Goal: Entertainment & Leisure: Consume media (video, audio)

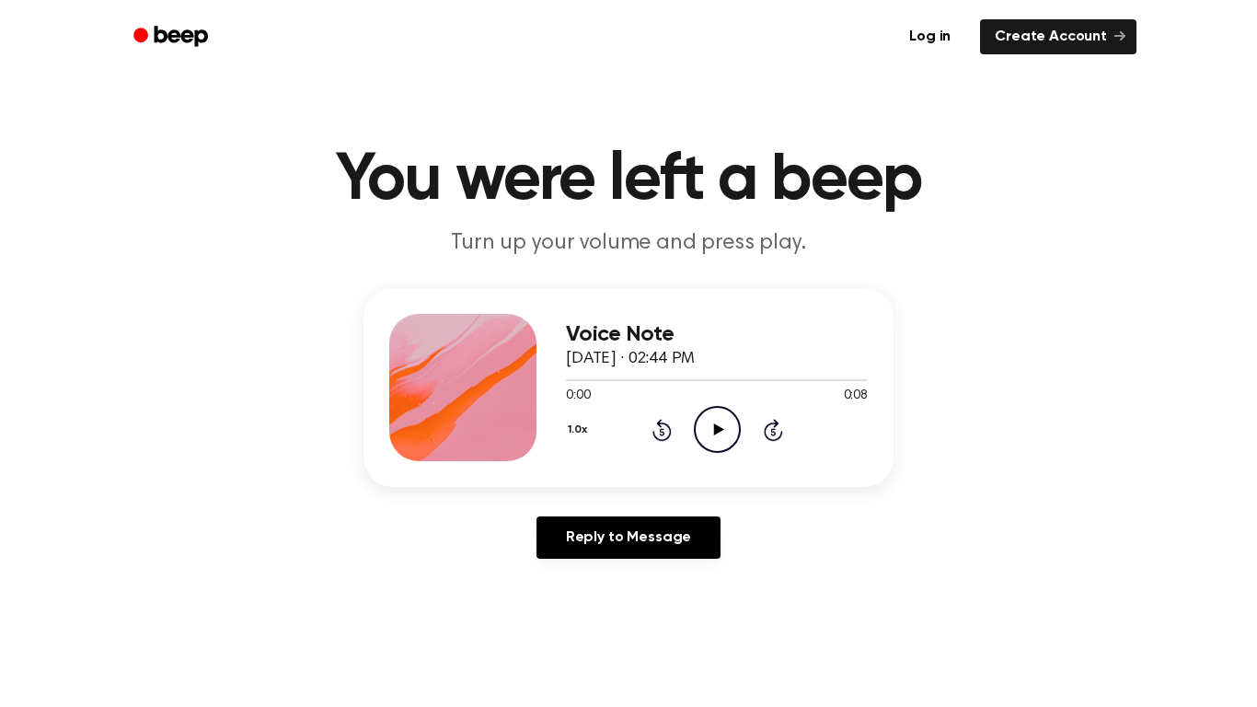
click at [733, 422] on icon "Play Audio" at bounding box center [717, 429] width 47 height 47
click at [707, 401] on div "0:00 0:09" at bounding box center [717, 396] width 302 height 19
click at [717, 426] on icon at bounding box center [718, 429] width 10 height 12
click at [721, 409] on icon "Play Audio" at bounding box center [717, 429] width 47 height 47
click at [721, 409] on icon "Pause Audio" at bounding box center [717, 429] width 47 height 47
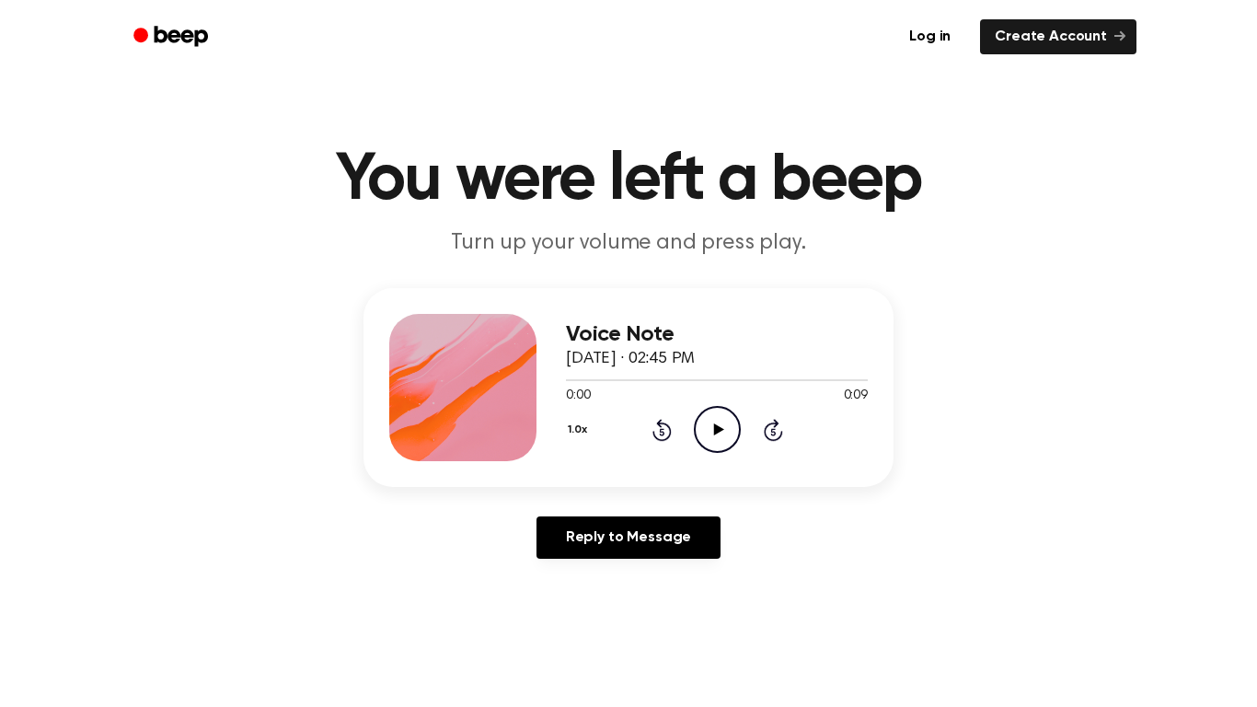
click at [724, 447] on icon "Play Audio" at bounding box center [717, 429] width 47 height 47
click at [720, 415] on icon "Play Audio" at bounding box center [717, 429] width 47 height 47
click at [728, 421] on icon "Play Audio" at bounding box center [717, 429] width 47 height 47
click at [731, 419] on icon "Play Audio" at bounding box center [717, 429] width 47 height 47
click at [704, 420] on icon "Play Audio" at bounding box center [717, 429] width 47 height 47
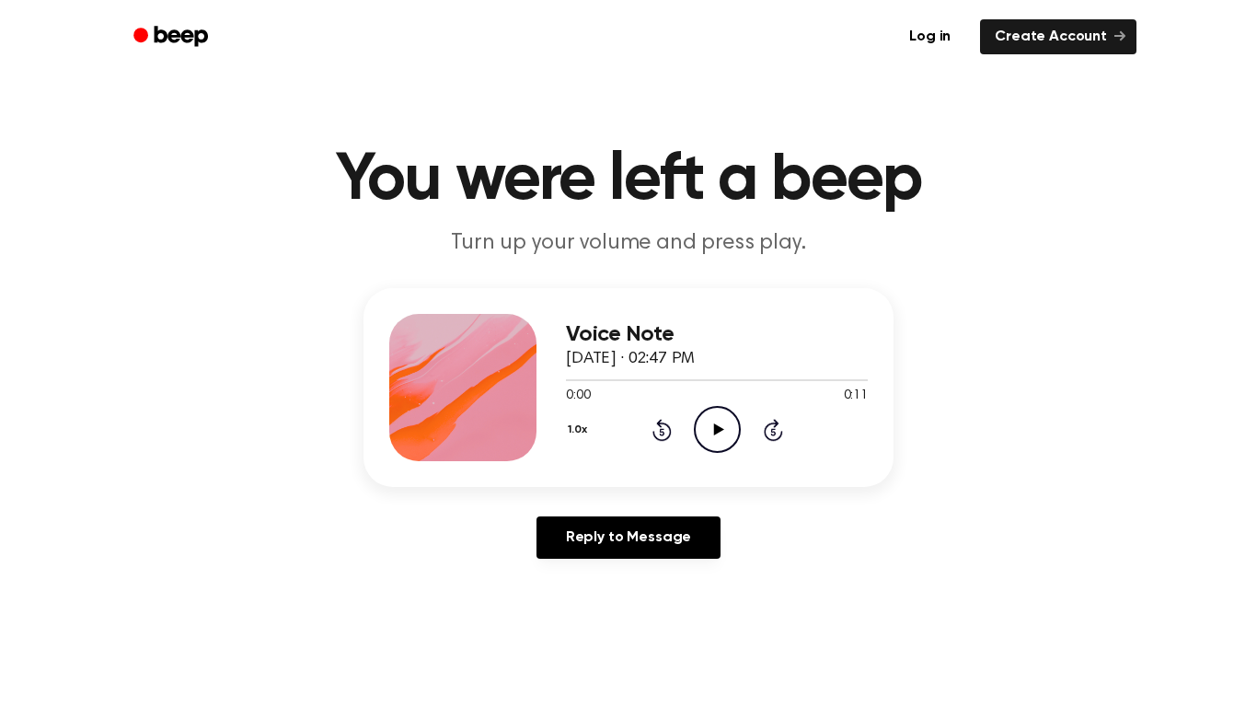
click at [736, 454] on div "Voice Note September 29, 2025 · 02:47 PM 0:00 0:11 Your browser does not suppor…" at bounding box center [717, 387] width 302 height 147
click at [719, 426] on icon "Play Audio" at bounding box center [717, 429] width 47 height 47
click at [710, 429] on icon "Play Audio" at bounding box center [717, 429] width 47 height 47
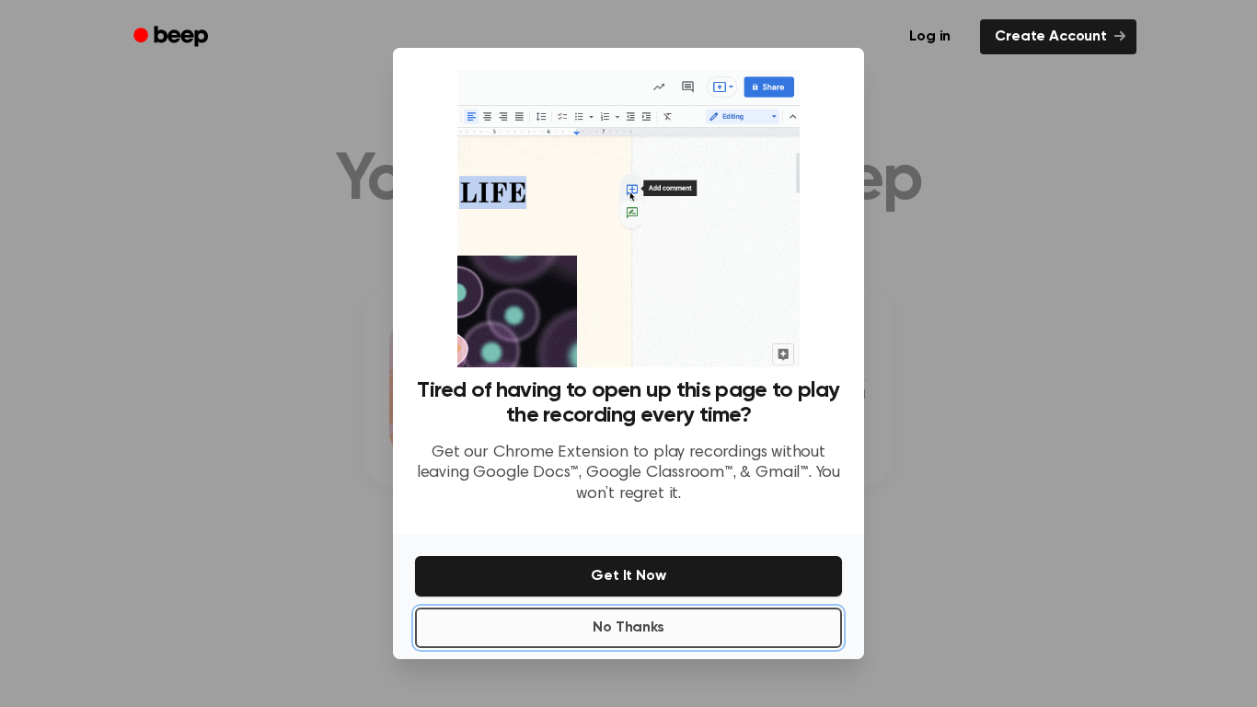
click at [498, 631] on button "No Thanks" at bounding box center [628, 627] width 427 height 40
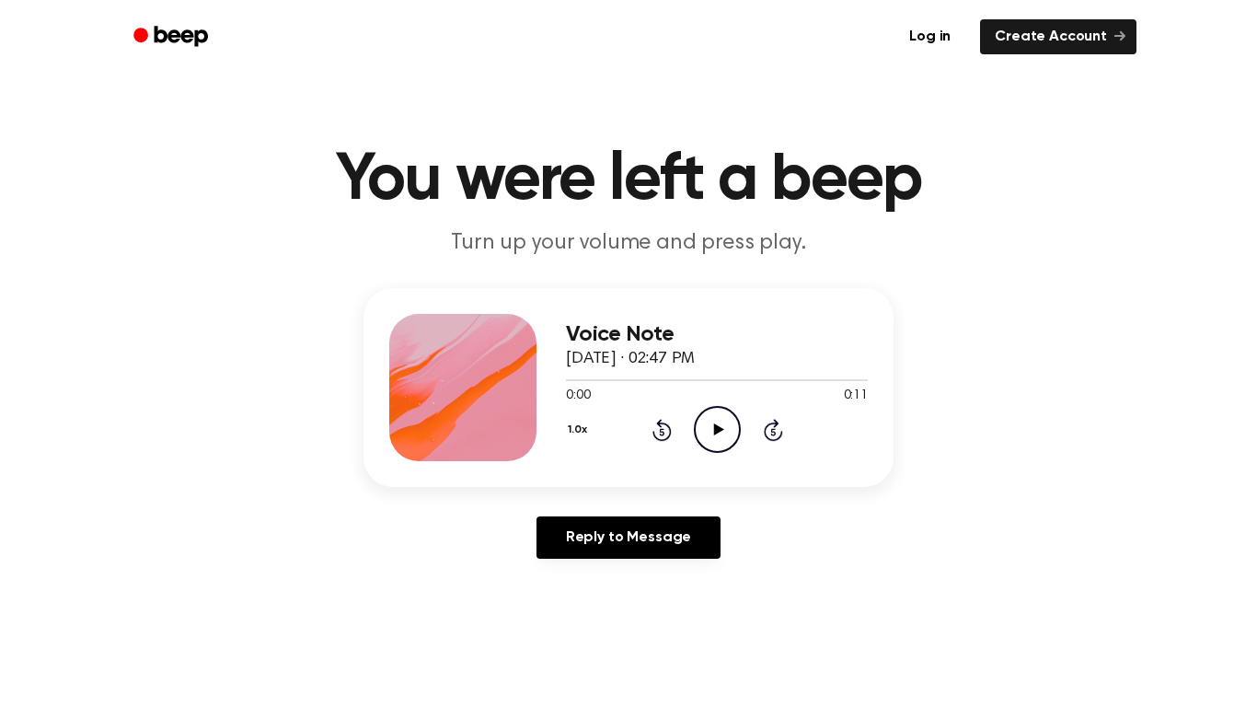
click at [730, 431] on icon "Play Audio" at bounding box center [717, 429] width 47 height 47
click at [699, 433] on icon "Play Audio" at bounding box center [717, 429] width 47 height 47
click at [701, 403] on div "0:00 0:11" at bounding box center [717, 396] width 302 height 19
click at [711, 440] on icon "Play Audio" at bounding box center [717, 429] width 47 height 47
click at [713, 413] on icon "Play Audio" at bounding box center [717, 429] width 47 height 47
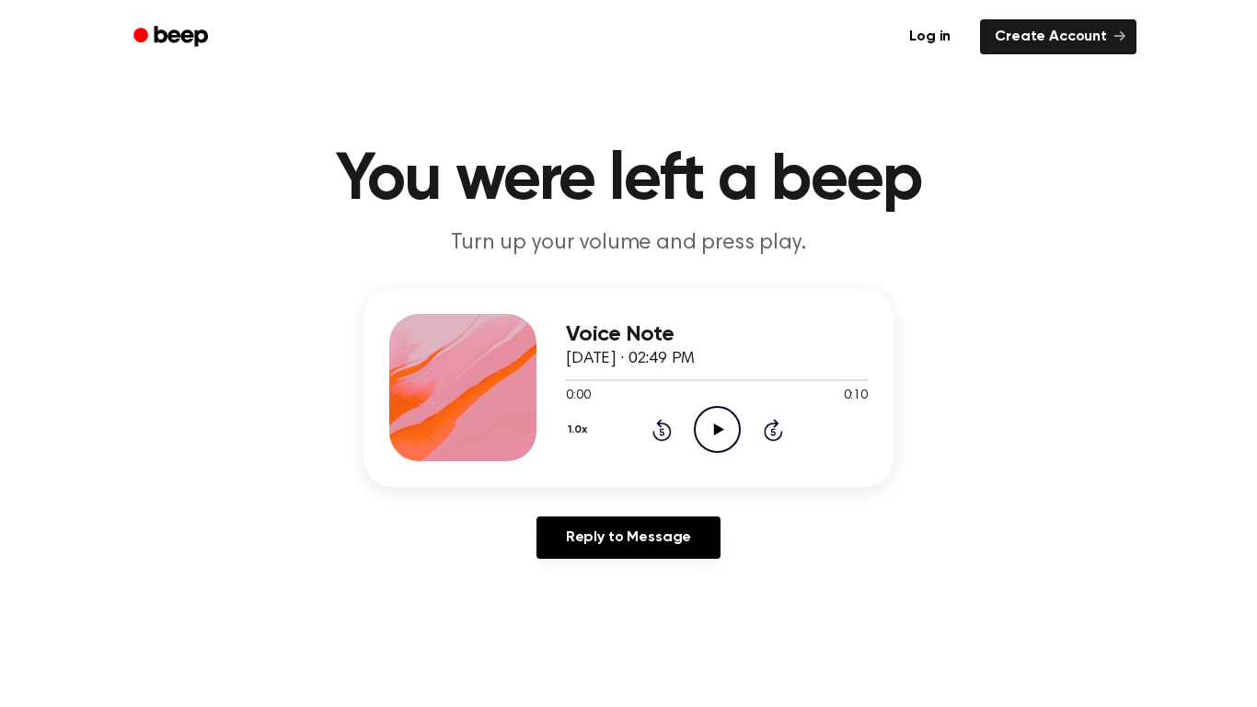
click at [729, 410] on icon "Play Audio" at bounding box center [717, 429] width 47 height 47
click at [729, 410] on icon "Pause Audio" at bounding box center [717, 429] width 47 height 47
click at [713, 419] on icon "Play Audio" at bounding box center [717, 429] width 47 height 47
click at [699, 406] on icon "Play Audio" at bounding box center [717, 429] width 47 height 47
click at [712, 430] on icon "Play Audio" at bounding box center [717, 429] width 47 height 47
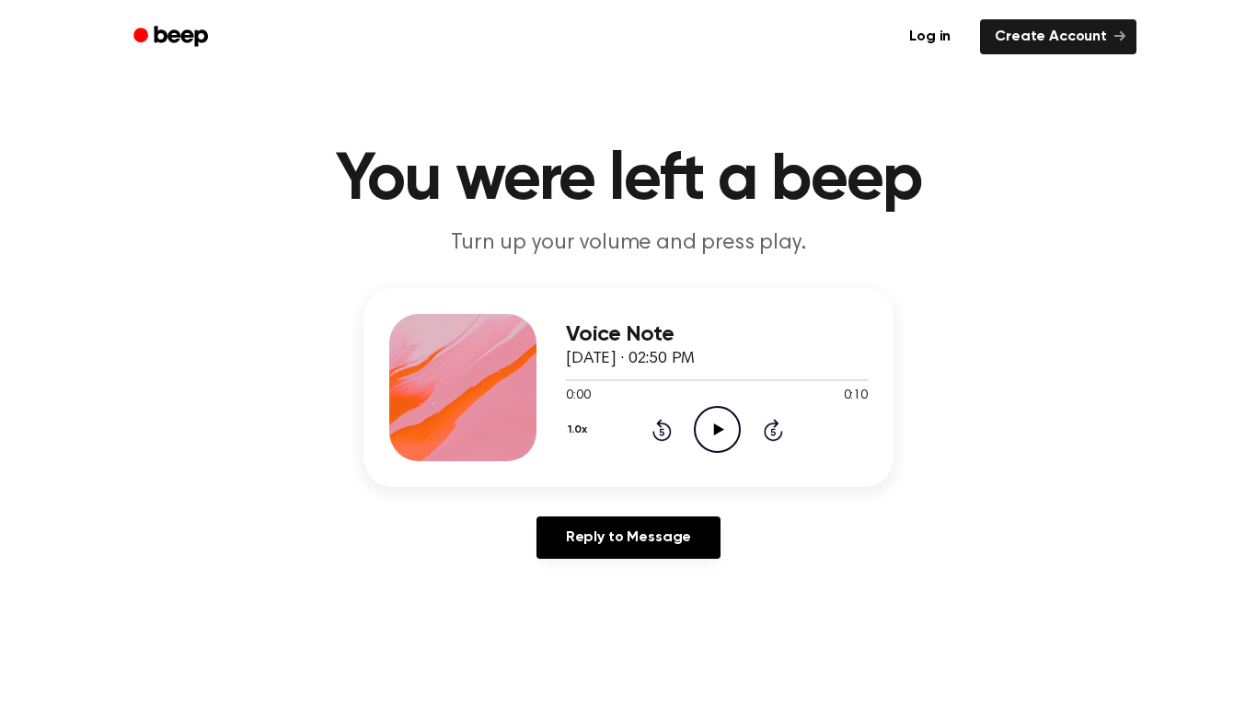
click at [733, 417] on icon "Play Audio" at bounding box center [717, 429] width 47 height 47
click at [707, 433] on icon "Play Audio" at bounding box center [717, 429] width 47 height 47
click at [714, 426] on icon at bounding box center [718, 429] width 10 height 12
click at [690, 428] on div "1.0x Rewind 5 seconds Play Audio Skip 5 seconds" at bounding box center [717, 429] width 302 height 47
click at [722, 442] on icon "Play Audio" at bounding box center [717, 429] width 47 height 47
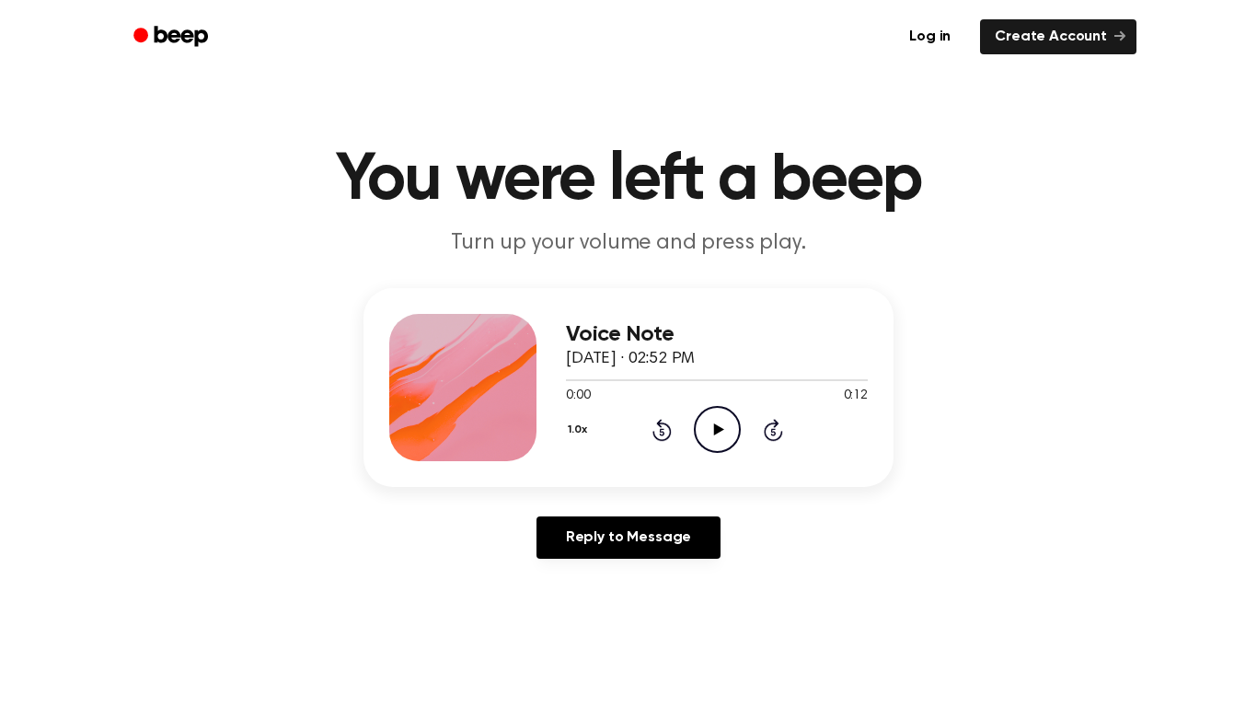
click at [707, 433] on icon "Play Audio" at bounding box center [717, 429] width 47 height 47
click at [745, 445] on div "1.0x Rewind 5 seconds Play Audio Skip 5 seconds" at bounding box center [717, 429] width 302 height 47
click at [711, 421] on icon "Play Audio" at bounding box center [717, 429] width 47 height 47
click at [702, 426] on icon "Play Audio" at bounding box center [717, 429] width 47 height 47
